Goal: Task Accomplishment & Management: Manage account settings

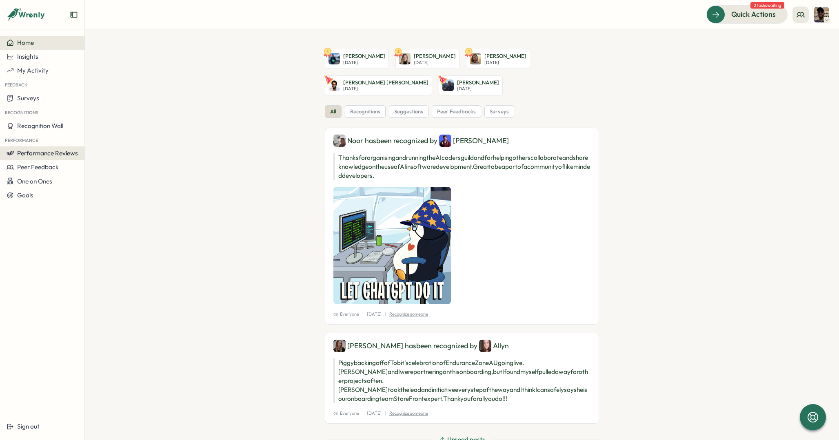
click at [46, 151] on span "Performance Reviews" at bounding box center [47, 153] width 61 height 8
click at [101, 145] on div "Reviews" at bounding box center [97, 145] width 23 height 9
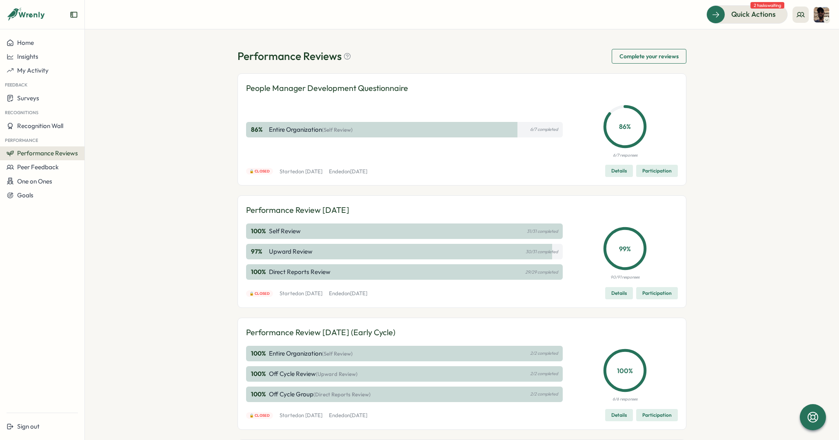
click at [617, 293] on span "Details" at bounding box center [618, 293] width 15 height 11
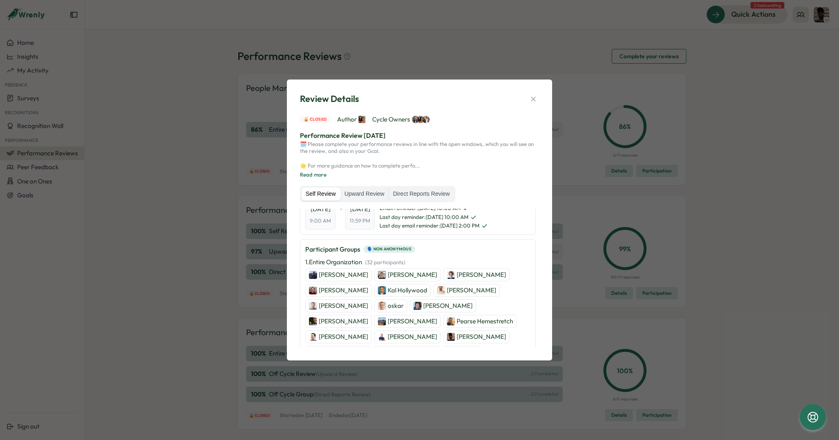
scroll to position [44, 0]
click at [456, 269] on p "[PERSON_NAME]" at bounding box center [480, 272] width 49 height 9
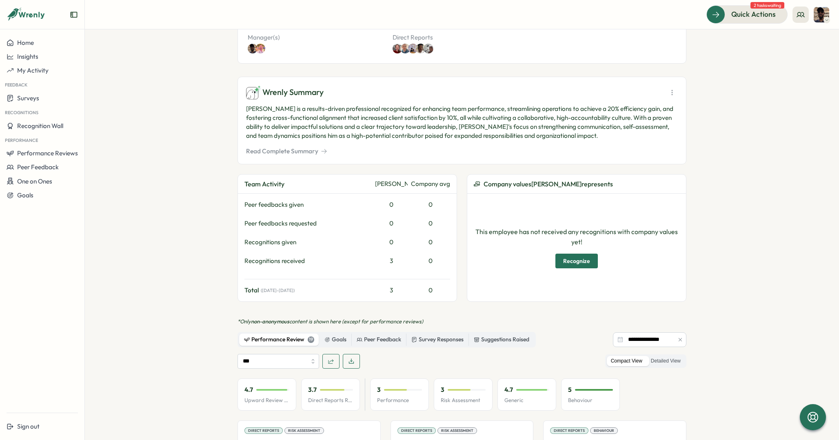
scroll to position [306, 0]
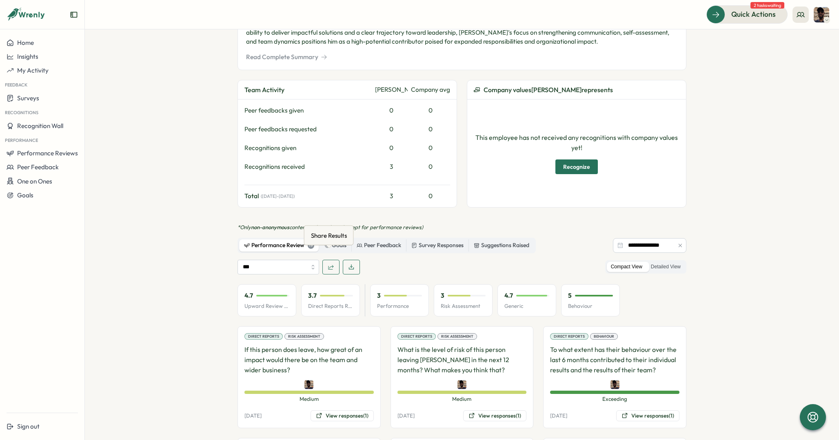
click at [332, 260] on button "button" at bounding box center [330, 267] width 17 height 15
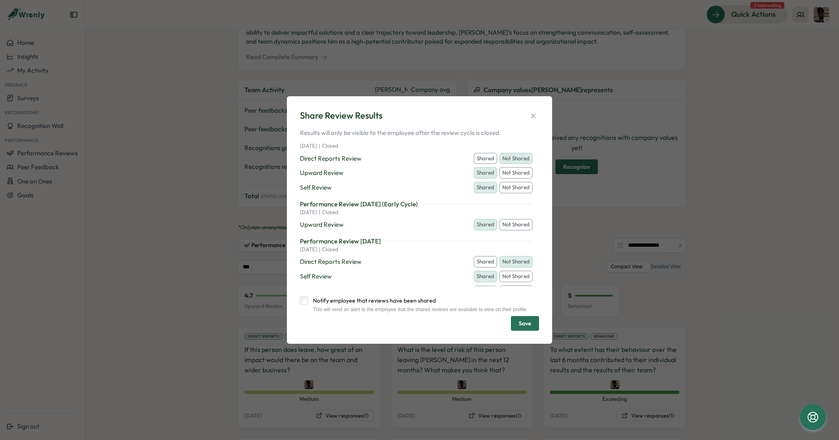
scroll to position [0, 0]
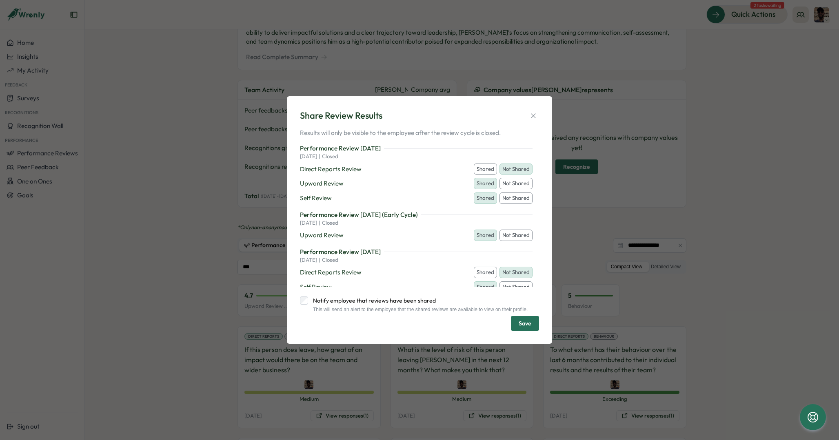
click at [482, 165] on button "Shared" at bounding box center [485, 169] width 23 height 11
click at [532, 329] on button "Save" at bounding box center [525, 323] width 28 height 15
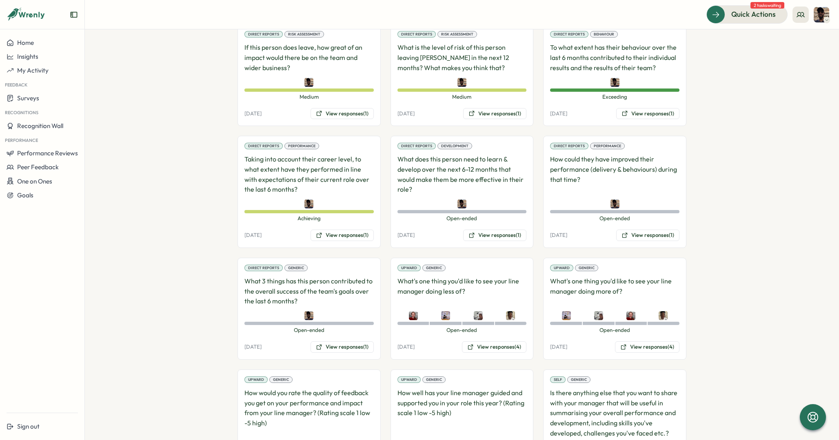
scroll to position [611, 0]
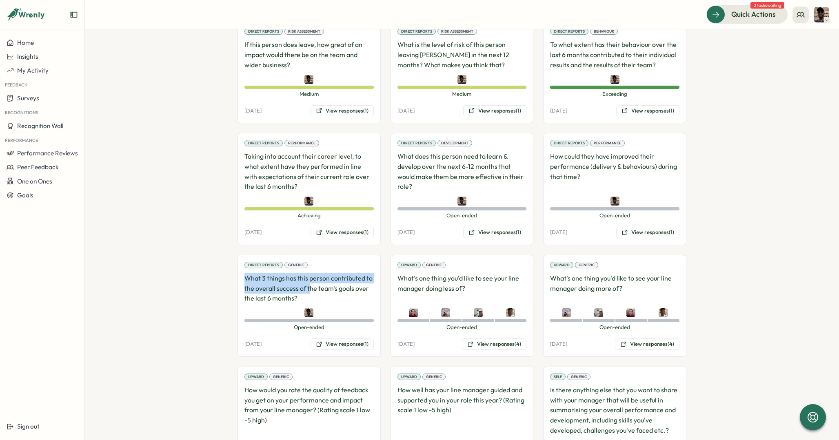
drag, startPoint x: 241, startPoint y: 266, endPoint x: 306, endPoint y: 278, distance: 66.7
click at [306, 278] on div "Direct Reports Generic What 3 things has this person contributed to the overall…" at bounding box center [308, 306] width 143 height 102
click at [306, 288] on p "What 3 things has this person contributed to the overall success of the team's …" at bounding box center [308, 288] width 129 height 30
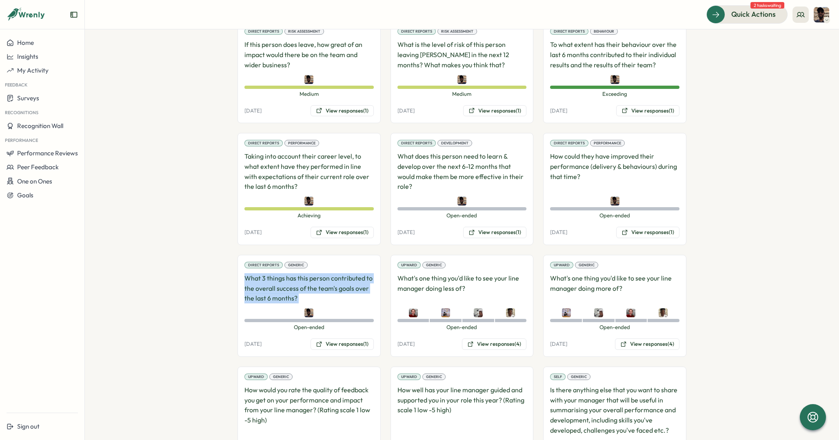
click at [237, 279] on div "Direct Reports Generic What 3 things has this person contributed to the overall…" at bounding box center [308, 306] width 143 height 102
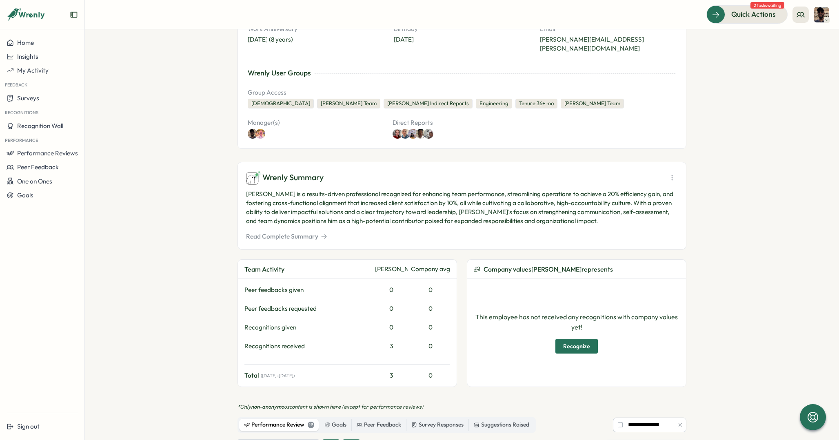
scroll to position [208, 0]
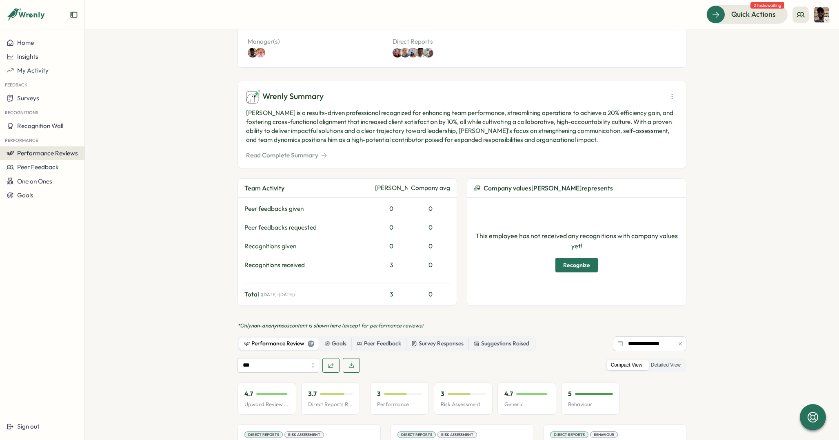
click at [50, 157] on button "Performance Reviews" at bounding box center [42, 153] width 84 height 14
click at [96, 146] on div "Reviews" at bounding box center [97, 145] width 23 height 9
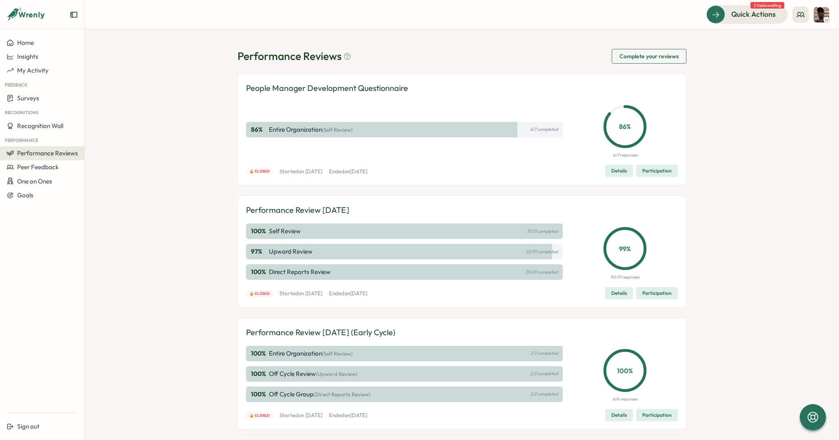
scroll to position [263, 0]
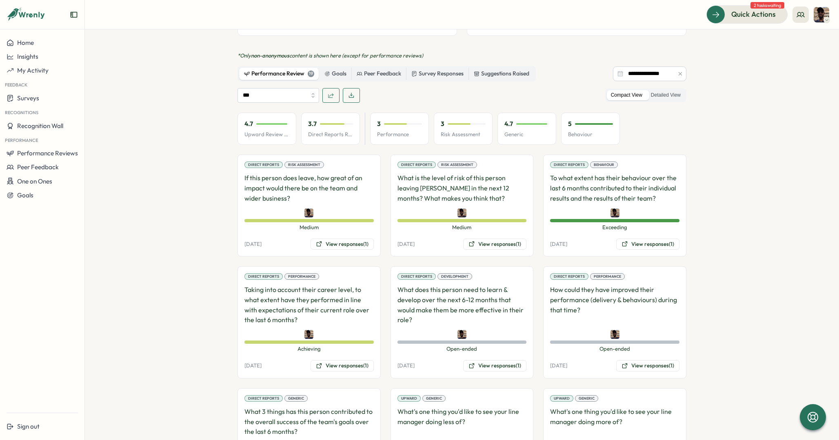
scroll to position [485, 0]
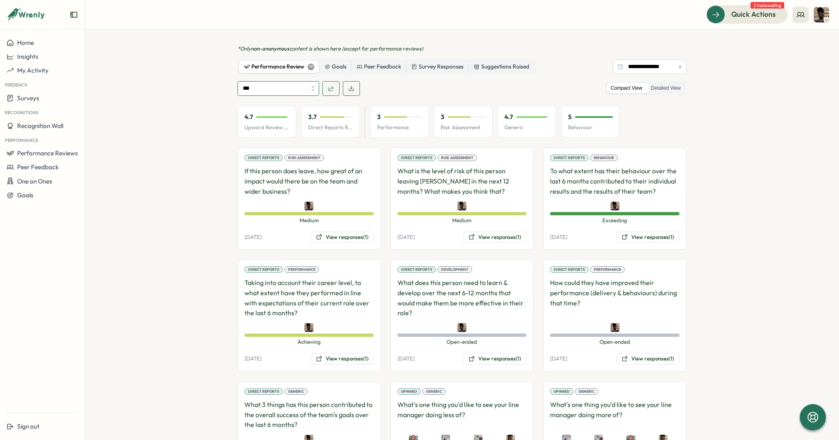
click at [285, 81] on input "***" at bounding box center [278, 88] width 82 height 15
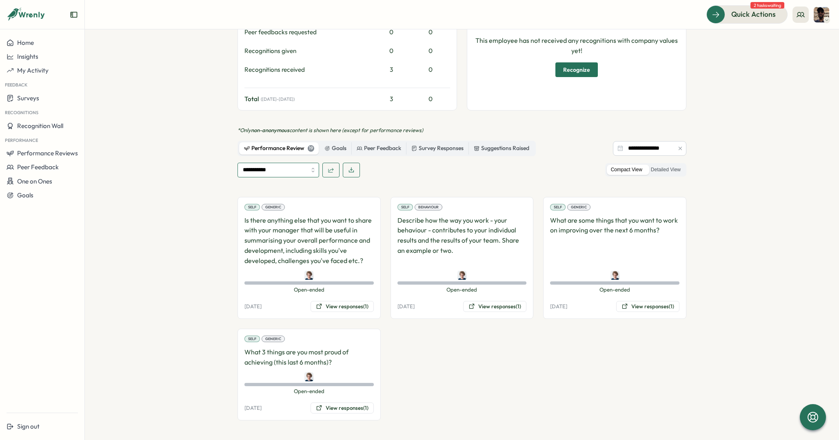
type input "**********"
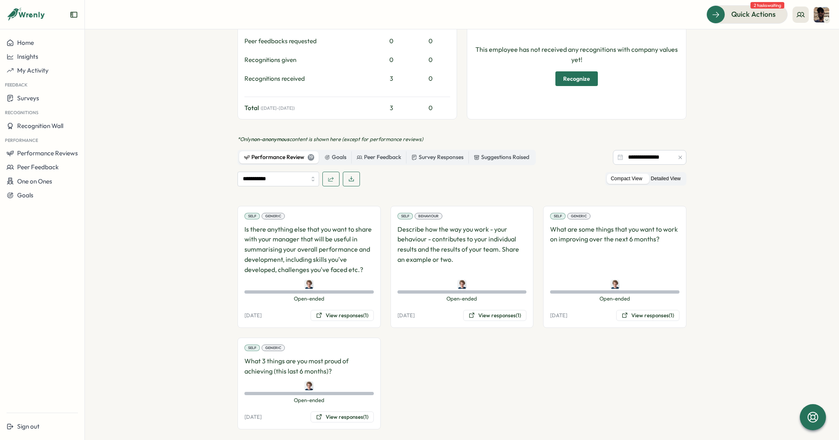
click at [660, 174] on label "Detailed View" at bounding box center [665, 179] width 38 height 10
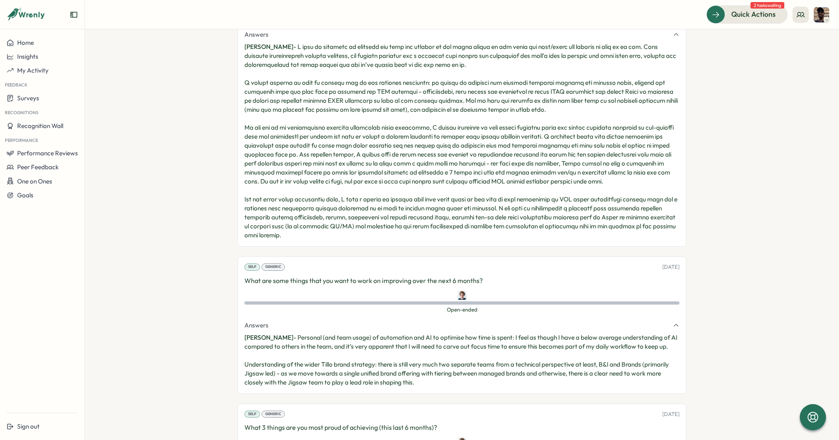
scroll to position [853, 0]
